Goal: Task Accomplishment & Management: Use online tool/utility

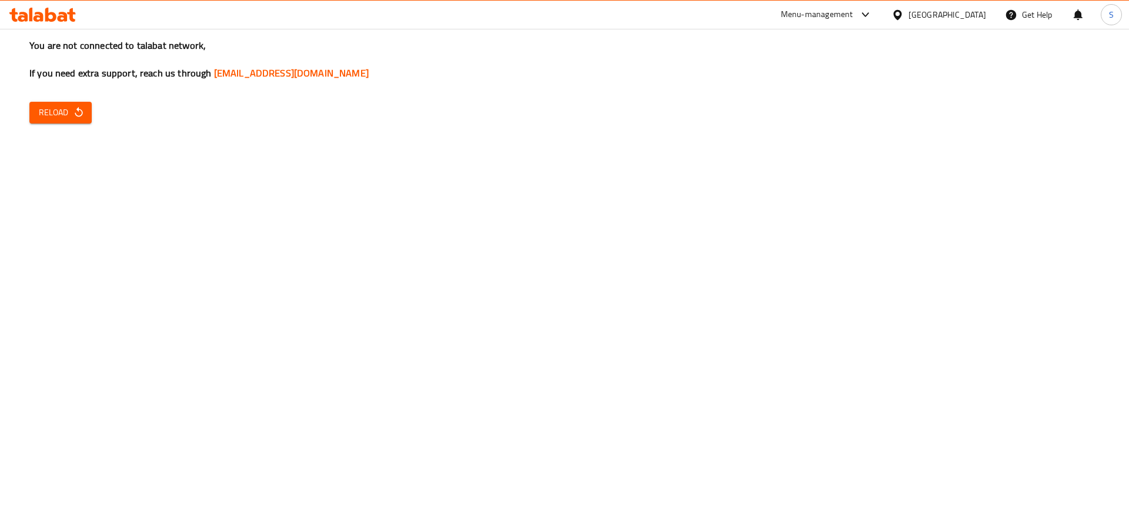
click at [18, 114] on div "You are not connected to talabat network, If you need extra support, reach us t…" at bounding box center [564, 258] width 1129 height 517
click at [45, 114] on span "Reload" at bounding box center [61, 112] width 44 height 15
click at [64, 109] on span "Reload" at bounding box center [61, 112] width 44 height 15
